Goal: Task Accomplishment & Management: Complete application form

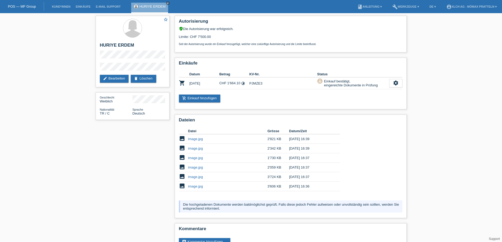
scroll to position [16, 0]
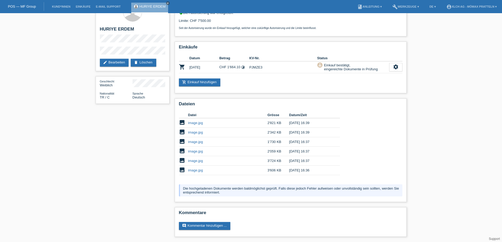
click at [32, 5] on link "POS — MF Group" at bounding box center [22, 6] width 28 height 4
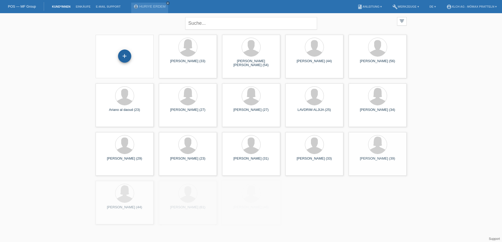
click at [128, 52] on div "+" at bounding box center [124, 56] width 13 height 9
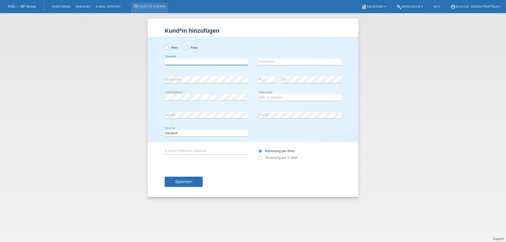
drag, startPoint x: 224, startPoint y: 63, endPoint x: 202, endPoint y: 59, distance: 22.7
click at [224, 63] on input "text" at bounding box center [206, 62] width 83 height 7
click at [164, 45] on icon at bounding box center [164, 45] width 0 height 0
click at [167, 46] on input "Herr" at bounding box center [166, 47] width 3 height 3
radio input "true"
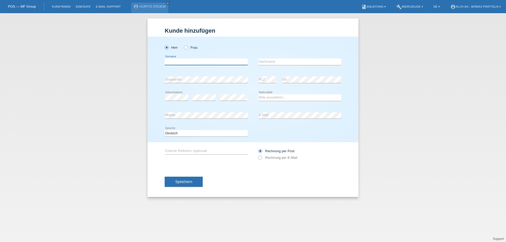
click at [191, 59] on input "text" at bounding box center [206, 62] width 83 height 7
type input "a"
type input "Aylin"
click at [325, 65] on icon at bounding box center [299, 65] width 83 height 0
click at [321, 63] on input "text" at bounding box center [299, 62] width 83 height 7
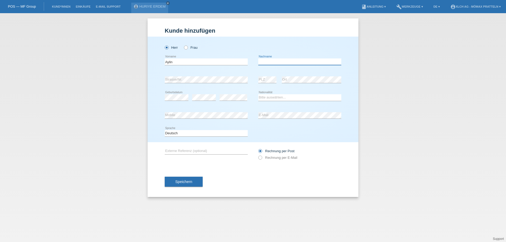
type input "K"
type input "Kochandzha"
click at [268, 100] on select "Bitte auswählen... Schweiz Deutschland Liechtenstein Österreich ------------ Af…" at bounding box center [299, 97] width 83 height 6
select select "CH"
click at [258, 94] on select "Bitte auswählen... Schweiz Deutschland Liechtenstein Österreich ------------ Af…" at bounding box center [299, 97] width 83 height 6
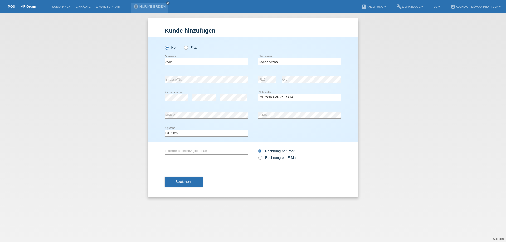
click at [189, 176] on div "Speichern" at bounding box center [253, 182] width 177 height 31
click at [194, 180] on button "Speichern" at bounding box center [184, 182] width 38 height 10
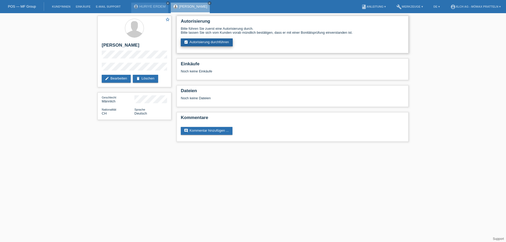
click at [204, 42] on link "assignment_turned_in Autorisierung durchführen" at bounding box center [207, 43] width 52 height 8
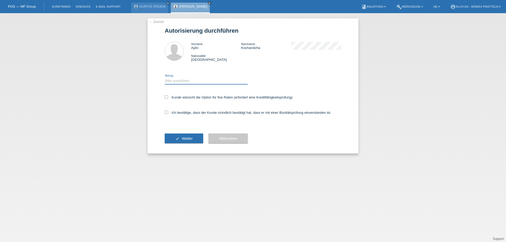
click at [185, 84] on select "Bitte auswählen CHF 1.00 - CHF 499.00 CHF 500.00 - CHF 1'999.00 CHF 2'000.00 - …" at bounding box center [206, 81] width 83 height 6
select select "2"
click at [165, 78] on select "Bitte auswählen CHF 1.00 - CHF 499.00 CHF 500.00 - CHF 1'999.00 CHF 2'000.00 - …" at bounding box center [206, 81] width 83 height 6
click at [188, 98] on label "Kunde wünscht die Option für fixe Raten (erfordert eine Kreditfähigkeitsprüfung)" at bounding box center [229, 97] width 128 height 4
click at [168, 98] on input "Kunde wünscht die Option für fixe Raten (erfordert eine Kreditfähigkeitsprüfung)" at bounding box center [166, 96] width 3 height 3
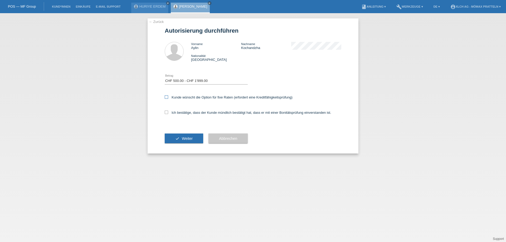
checkbox input "true"
click at [188, 110] on div "Ich bestätige, dass der Kunde mündlich bestätigt hat, dass er mit einer Bonität…" at bounding box center [253, 114] width 177 height 18
click at [190, 113] on label "Ich bestätige, dass der Kunde mündlich bestätigt hat, dass er mit einer Bonität…" at bounding box center [248, 113] width 167 height 4
click at [168, 113] on input "Ich bestätige, dass der Kunde mündlich bestätigt hat, dass er mit einer Bonität…" at bounding box center [166, 112] width 3 height 3
checkbox input "true"
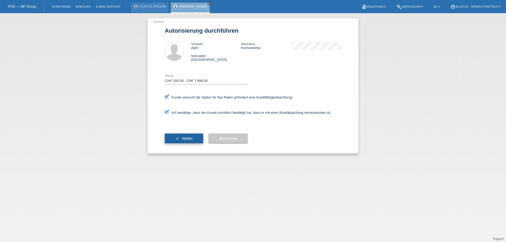
click at [191, 138] on span "Weiter" at bounding box center [187, 139] width 11 height 4
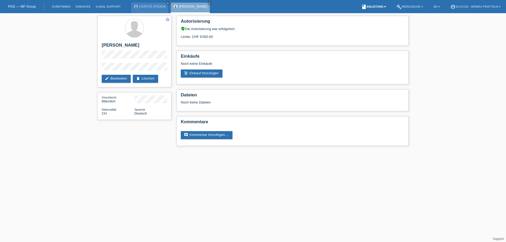
click at [385, 5] on link "book Anleitung ▾" at bounding box center [374, 6] width 30 height 3
click at [402, 5] on link "build Werkzeuge ▾" at bounding box center [410, 6] width 32 height 3
click at [403, 19] on span "Raten-Kalkulator" at bounding box center [409, 20] width 27 height 6
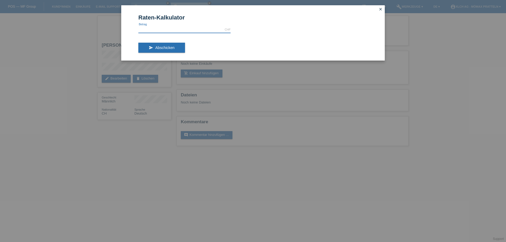
click at [167, 30] on input "text" at bounding box center [184, 29] width 92 height 7
type input "1218.00"
click at [177, 46] on button "send Abschicken" at bounding box center [161, 48] width 47 height 10
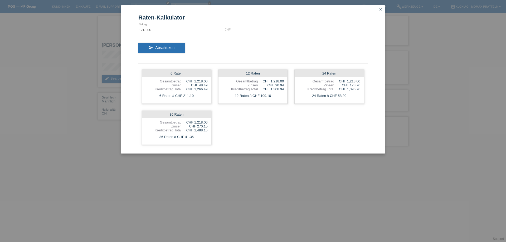
drag, startPoint x: 315, startPoint y: 198, endPoint x: 315, endPoint y: 194, distance: 3.7
click at [315, 197] on div "Raten-Kalkulator 1218.00 CHF error Betrag send Abschicken 6 Raten Gesamtbetrag …" at bounding box center [253, 121] width 506 height 242
click at [381, 7] on icon "close" at bounding box center [381, 9] width 4 height 4
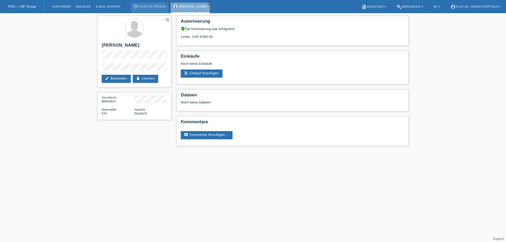
click at [97, 69] on div "star_border Aylin Kochandzha edit Bearbeiten delete Löschen Geschlecht Männlich…" at bounding box center [134, 69] width 79 height 112
click at [106, 44] on h2 "[PERSON_NAME]" at bounding box center [134, 47] width 65 height 8
copy h2 "Aylin"
click at [123, 48] on h2 "[PERSON_NAME]" at bounding box center [134, 47] width 65 height 8
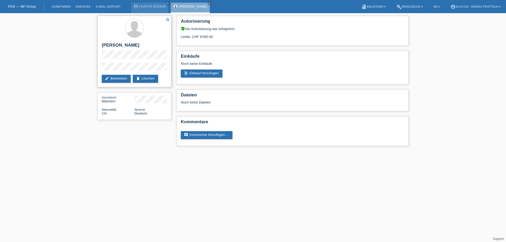
click at [123, 45] on h2 "[PERSON_NAME]" at bounding box center [134, 47] width 65 height 8
copy h2 "Kochandzha"
click at [98, 52] on div "star_border Aylin Kochandzha edit Bearbeiten delete Löschen" at bounding box center [135, 51] width 74 height 71
click at [213, 75] on link "add_shopping_cart Einkauf hinzufügen" at bounding box center [202, 74] width 42 height 8
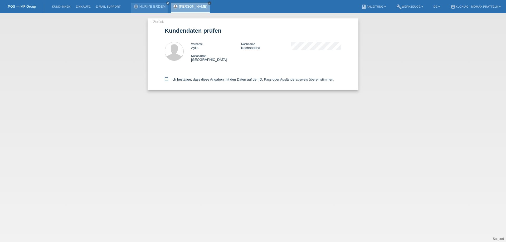
click at [196, 81] on label "Ich bestätige, dass diese Angaben mit den Daten auf der ID, Pass oder Ausländer…" at bounding box center [250, 80] width 170 height 4
click at [168, 81] on input "Ich bestätige, dass diese Angaben mit den Daten auf der ID, Pass oder Ausländer…" at bounding box center [166, 79] width 3 height 3
checkbox input "true"
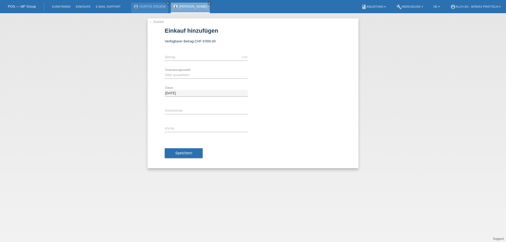
click at [197, 54] on div "CHF error [GEOGRAPHIC_DATA]" at bounding box center [206, 58] width 83 height 18
click at [201, 59] on input "text" at bounding box center [206, 57] width 83 height 7
type input "1218.00"
click at [175, 74] on select "Bitte auswählen Kauf auf Rechnung mit Teilzahlungsoption Fixe Raten - Zinsübern…" at bounding box center [206, 75] width 83 height 6
select select "113"
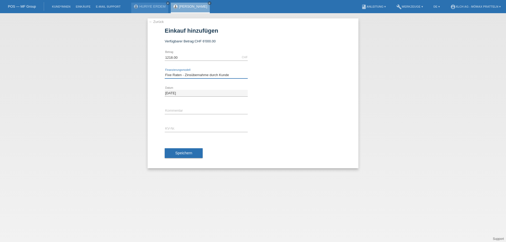
click at [165, 72] on select "Bitte auswählen Kauf auf Rechnung mit Teilzahlungsoption Fixe Raten - Zinsübern…" at bounding box center [206, 75] width 83 height 6
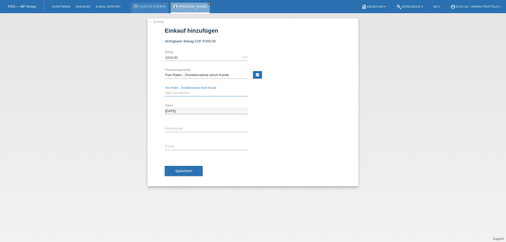
click at [199, 93] on select "Bitte auswählen 6 Raten 12 Raten 24 Raten 36 Raten" at bounding box center [206, 93] width 83 height 6
select select "325"
click at [165, 90] on select "Bitte auswählen 6 Raten 12 Raten 24 Raten 36 Raten" at bounding box center [206, 93] width 83 height 6
click at [208, 125] on div "error Kommentar" at bounding box center [206, 129] width 83 height 18
click at [209, 127] on input "text" at bounding box center [206, 129] width 83 height 7
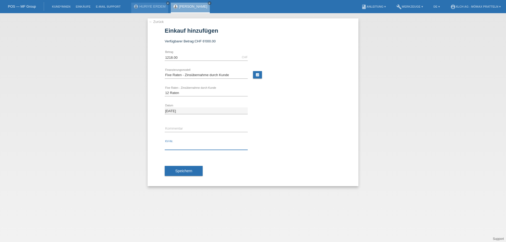
click at [202, 146] on input "text" at bounding box center [206, 146] width 83 height 7
paste input "PJMZE9"
type input "PJMZE9"
click at [185, 171] on span "Speichern" at bounding box center [183, 171] width 17 height 4
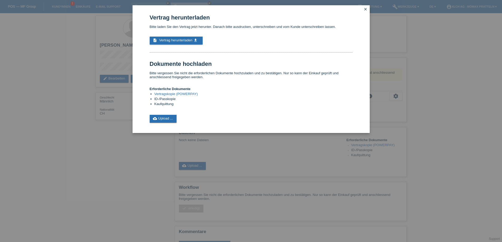
click at [194, 93] on link "Vertragskopie (POWERPAY)" at bounding box center [177, 94] width 44 height 4
click at [173, 119] on link "cloud_upload Upload ..." at bounding box center [163, 119] width 27 height 8
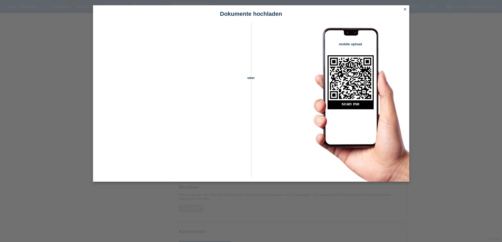
click at [405, 10] on icon "close" at bounding box center [405, 9] width 4 height 4
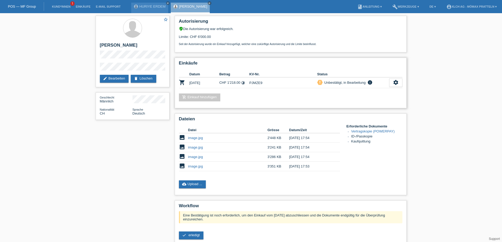
click at [208, 94] on link "add_shopping_cart Einkauf hinzufügen" at bounding box center [200, 98] width 42 height 8
click at [196, 137] on link "image.jpg" at bounding box center [195, 138] width 15 height 4
click at [192, 147] on link "image.jpg" at bounding box center [195, 148] width 15 height 4
click at [195, 166] on link "image.jpg" at bounding box center [195, 167] width 15 height 4
click at [194, 158] on link "image.jpg" at bounding box center [195, 157] width 15 height 4
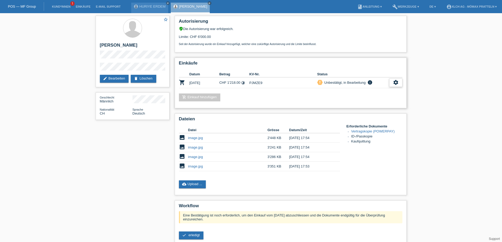
click at [394, 81] on icon "settings" at bounding box center [396, 83] width 6 height 6
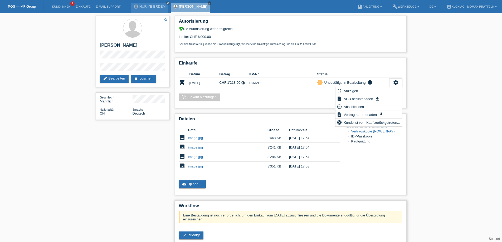
scroll to position [26, 0]
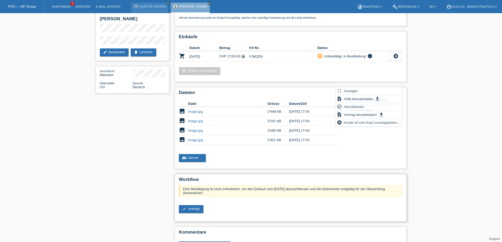
click at [188, 215] on div "Eine Bestätigung ist noch erforderlich, um den Einkauf vom [DATE] abzuschliesse…" at bounding box center [291, 201] width 224 height 32
click at [194, 211] on link "check erledigt" at bounding box center [191, 209] width 25 height 8
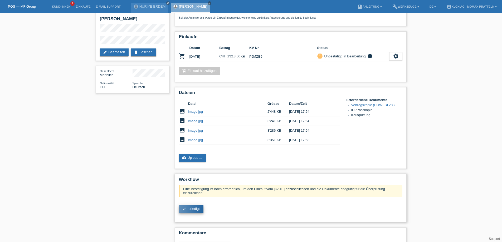
click at [195, 209] on span "erledigt" at bounding box center [194, 209] width 11 height 4
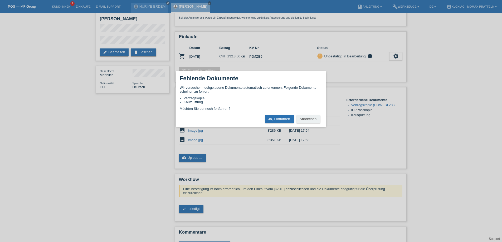
scroll to position [0, 0]
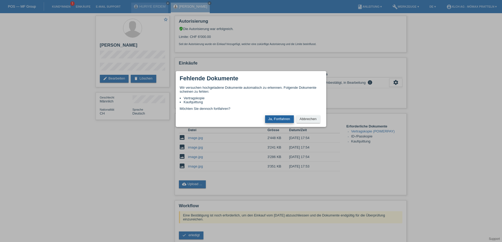
click at [283, 118] on button "Ja, Fortfahren" at bounding box center [279, 120] width 29 height 8
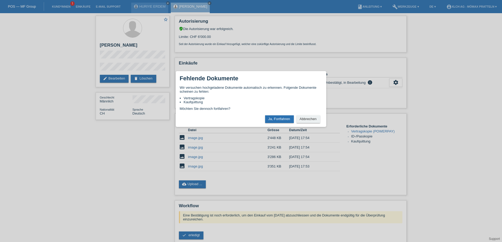
click at [283, 118] on button "Ja, Fortfahren" at bounding box center [279, 120] width 29 height 8
